Goal: Navigation & Orientation: Find specific page/section

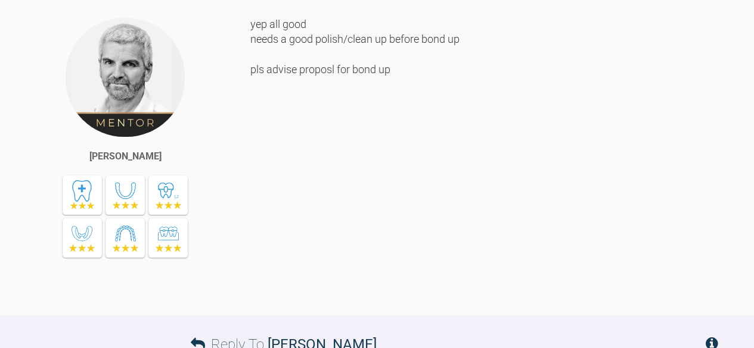
scroll to position [760, 0]
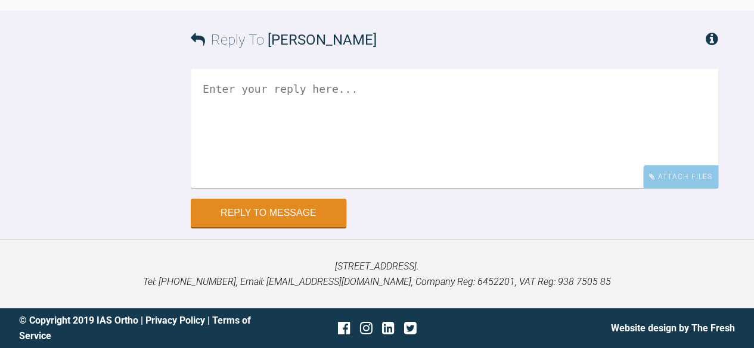
scroll to position [1168, 0]
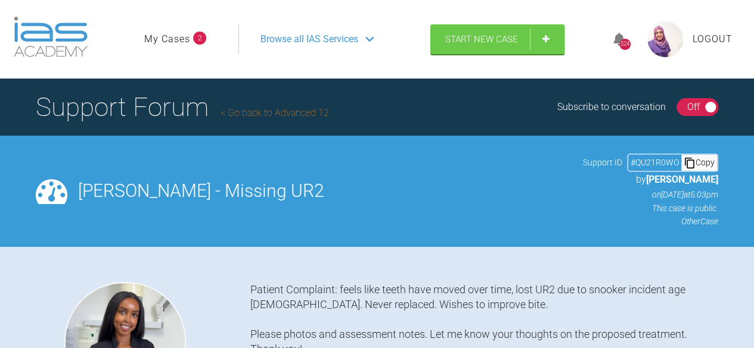
click at [668, 42] on img at bounding box center [665, 39] width 36 height 36
click at [322, 37] on span "Browse all IAS Services" at bounding box center [309, 39] width 98 height 15
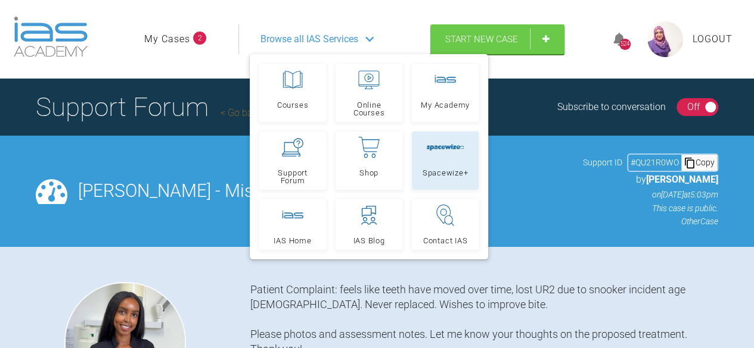
click at [443, 163] on link "Spacewize+" at bounding box center [445, 161] width 67 height 58
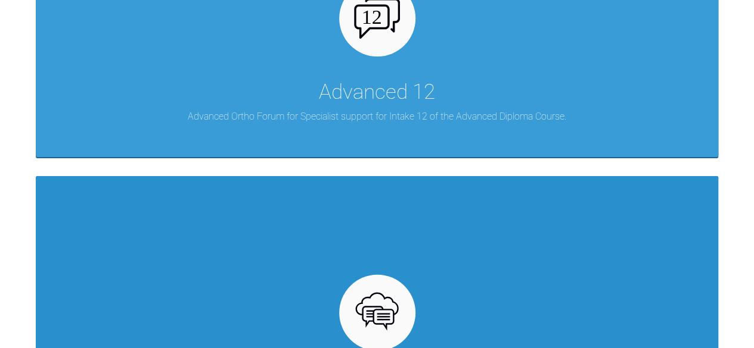
scroll to position [1271, 0]
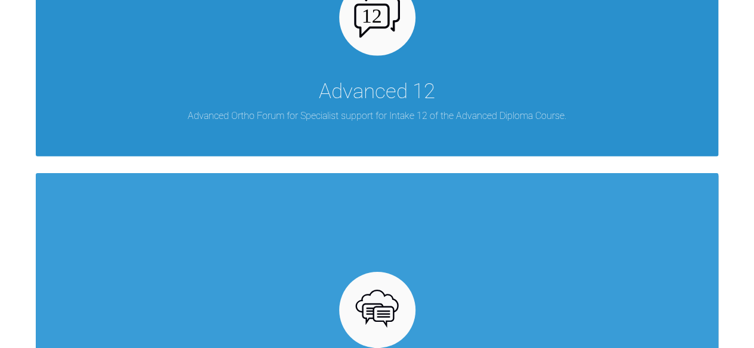
click at [367, 83] on div "Advanced 12" at bounding box center [377, 91] width 116 height 33
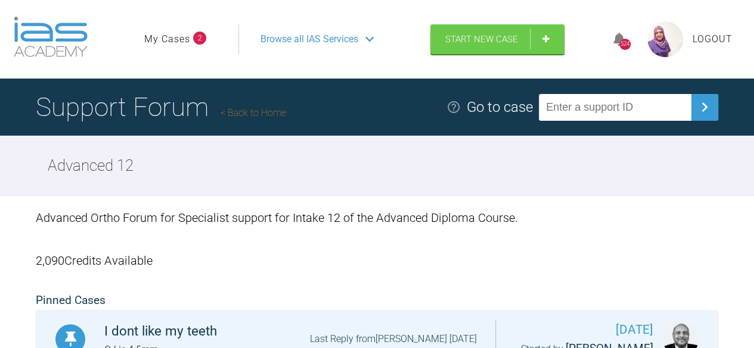
click at [173, 36] on link "My Cases" at bounding box center [167, 39] width 46 height 15
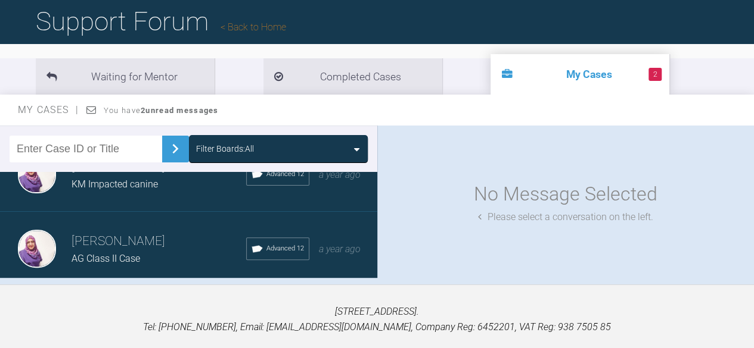
scroll to position [98, 0]
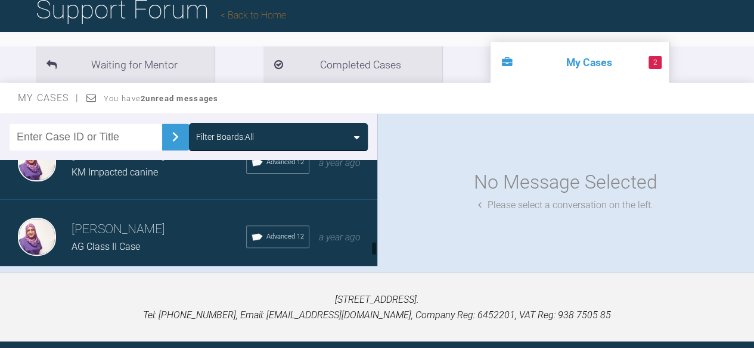
click at [74, 239] on div "AG Class II Case" at bounding box center [158, 246] width 175 height 15
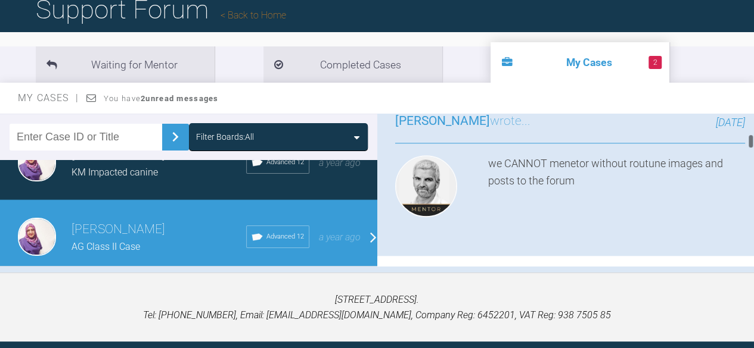
scroll to position [654, 0]
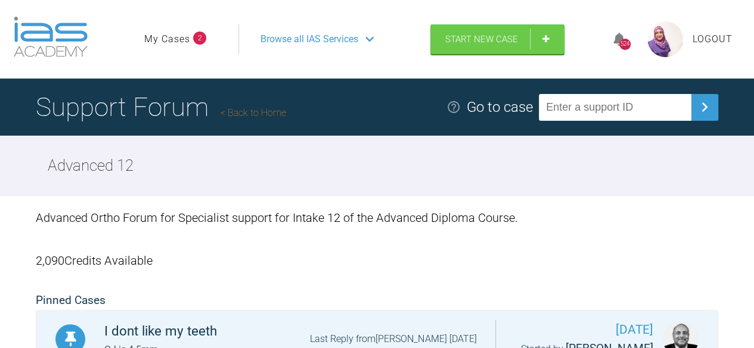
click at [278, 40] on span "Browse all IAS Services" at bounding box center [309, 39] width 98 height 15
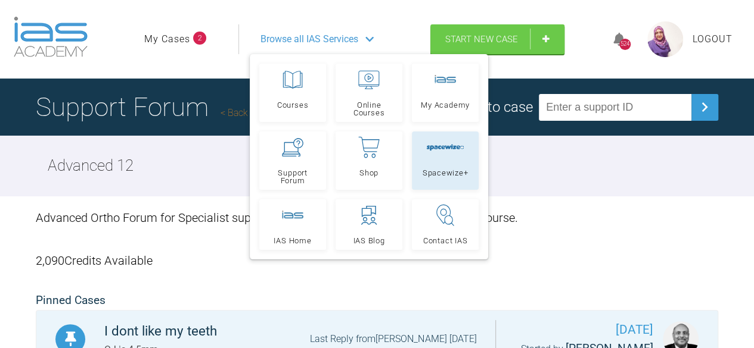
click at [437, 157] on div at bounding box center [445, 147] width 38 height 21
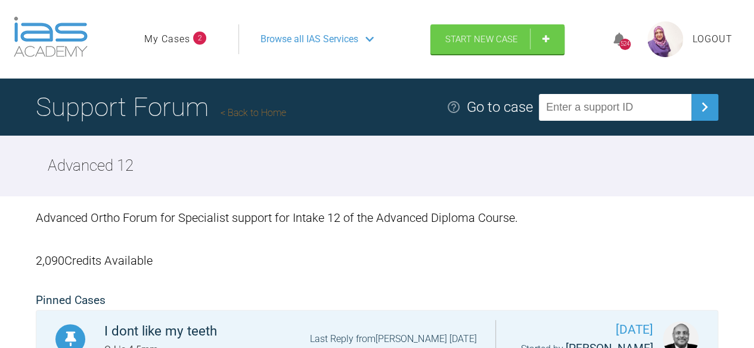
click at [298, 42] on span "Browse all IAS Services" at bounding box center [309, 39] width 98 height 15
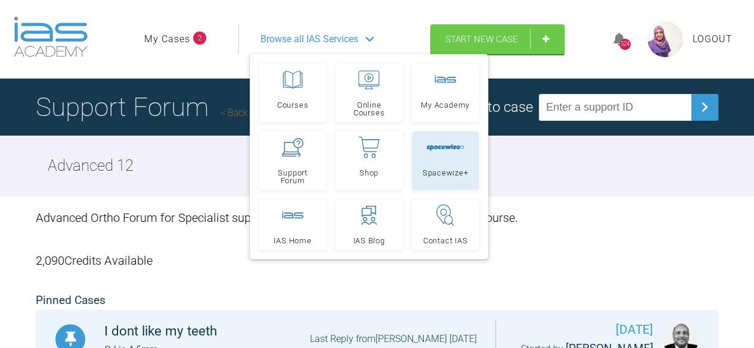
click at [444, 185] on link "Spacewize+" at bounding box center [445, 161] width 67 height 58
